Goal: Task Accomplishment & Management: Use online tool/utility

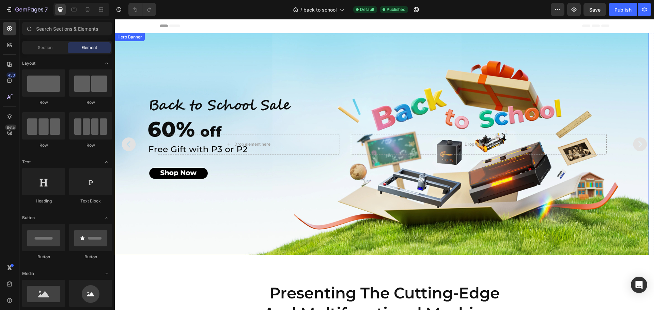
click at [367, 74] on div "Background Image" at bounding box center [382, 144] width 534 height 222
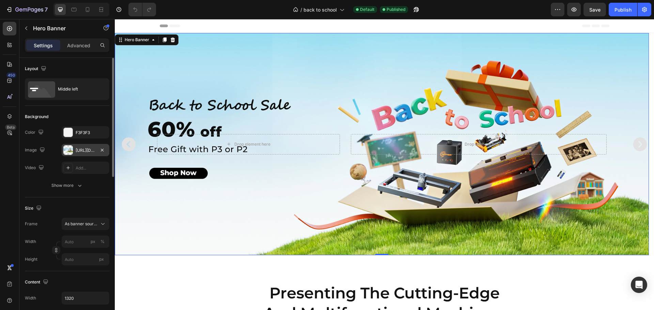
click at [73, 150] on div at bounding box center [68, 150] width 10 height 10
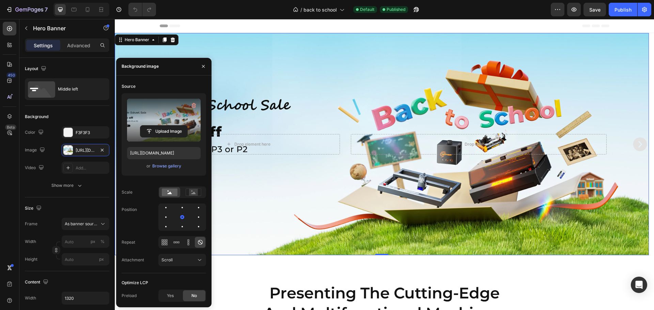
click at [168, 118] on label at bounding box center [164, 120] width 74 height 43
click at [168, 126] on input "file" at bounding box center [163, 132] width 47 height 12
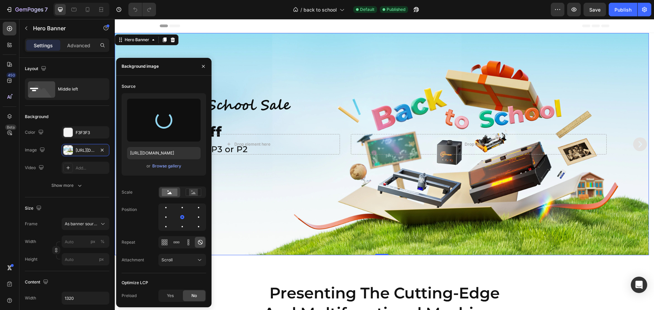
click at [275, 60] on div "Background Image" at bounding box center [382, 144] width 534 height 222
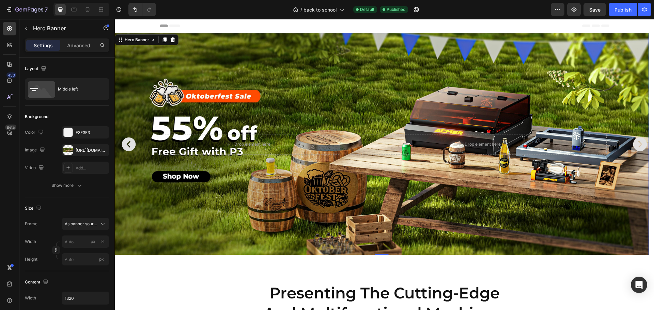
click at [214, 198] on div "Background Image" at bounding box center [382, 144] width 534 height 222
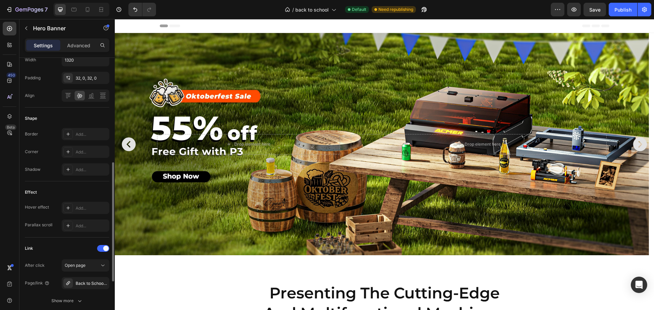
scroll to position [306, 0]
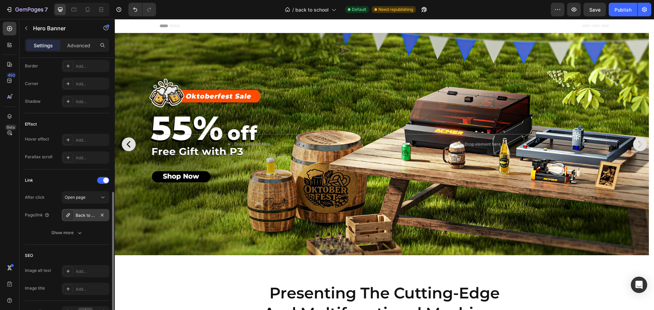
click at [91, 213] on div "Back to School Sale" at bounding box center [86, 215] width 20 height 6
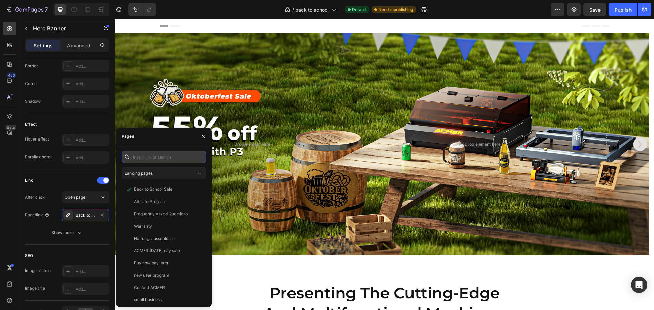
click at [147, 157] on input "text" at bounding box center [164, 157] width 84 height 12
paste input "Oktoberfest"
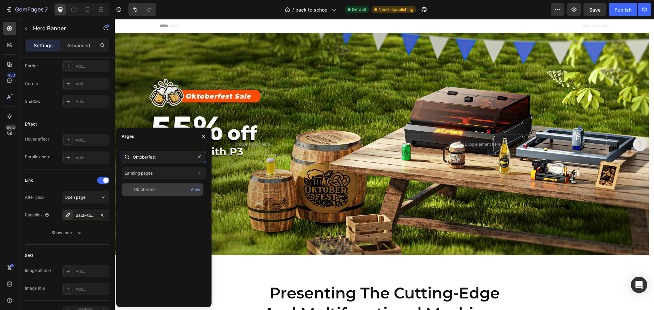
type input "Oktoberfest"
click at [149, 188] on div "Oktoberfest" at bounding box center [145, 190] width 23 height 6
click at [202, 135] on icon "button" at bounding box center [202, 136] width 5 height 5
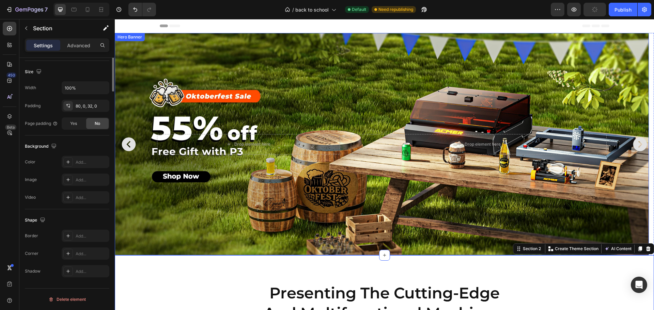
scroll to position [0, 0]
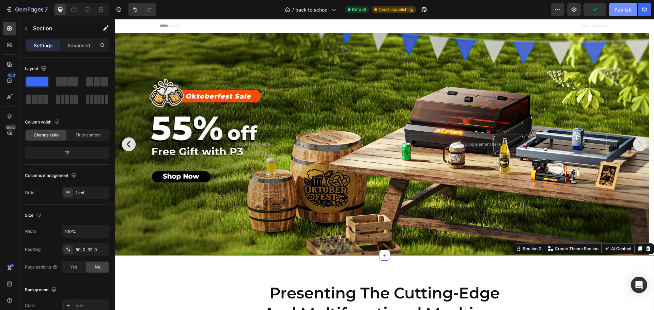
click at [625, 10] on div "Publish" at bounding box center [622, 9] width 17 height 7
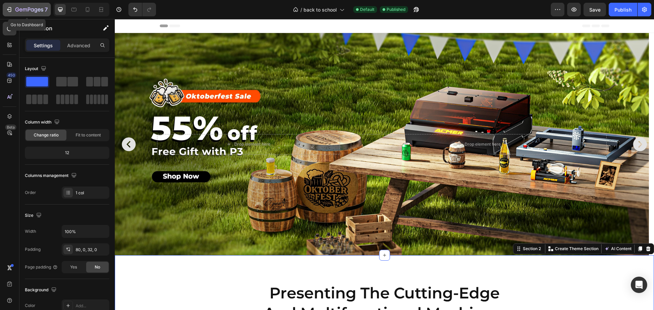
click at [10, 7] on icon "button" at bounding box center [9, 9] width 7 height 7
